Goal: Find specific page/section: Find specific page/section

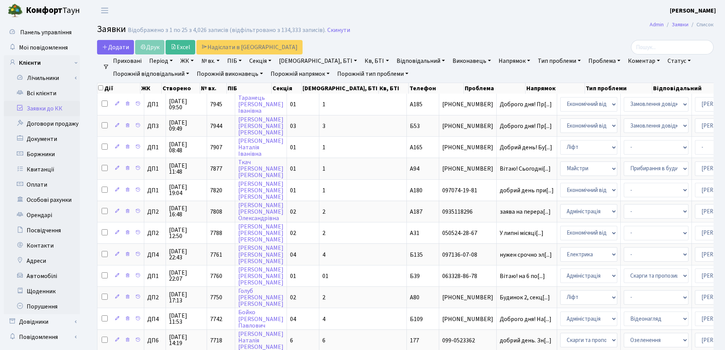
select select "25"
click at [337, 31] on link "Скинути" at bounding box center [338, 30] width 23 height 7
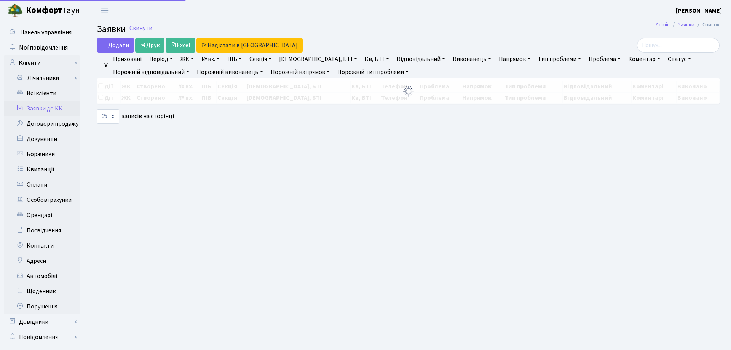
select select "25"
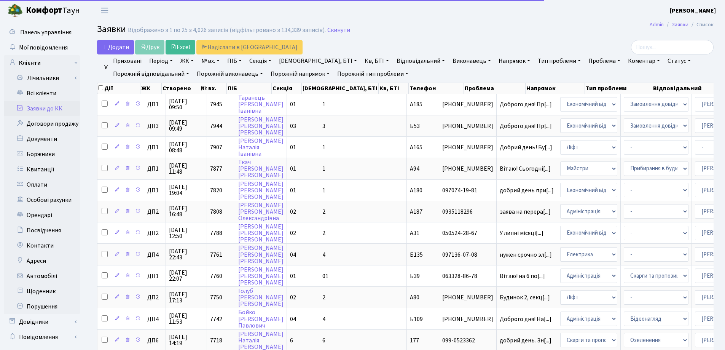
click at [55, 110] on link "Заявки до КК" at bounding box center [42, 108] width 76 height 15
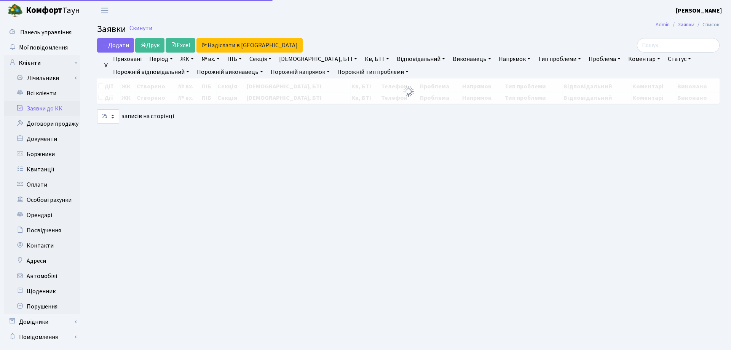
select select "25"
